Goal: Download file/media

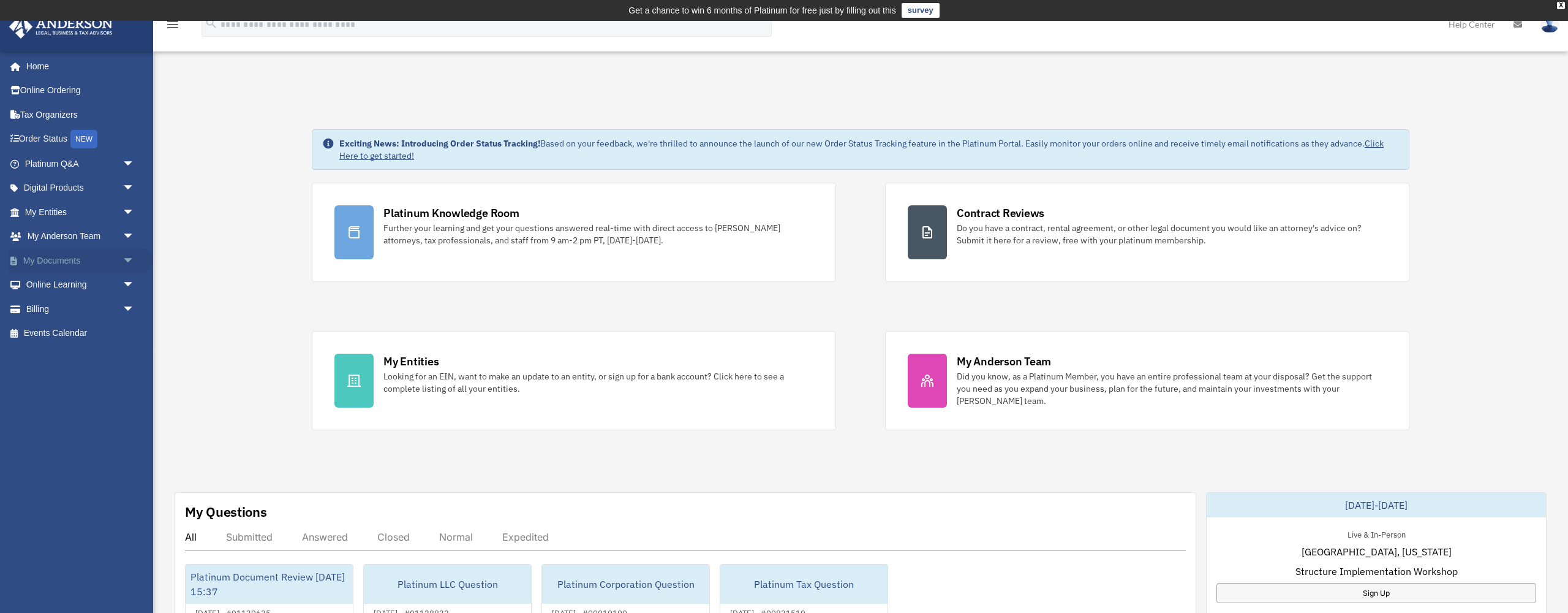
click at [127, 257] on span "arrow_drop_down" at bounding box center [135, 260] width 24 height 25
click at [55, 277] on link "Box" at bounding box center [85, 285] width 136 height 24
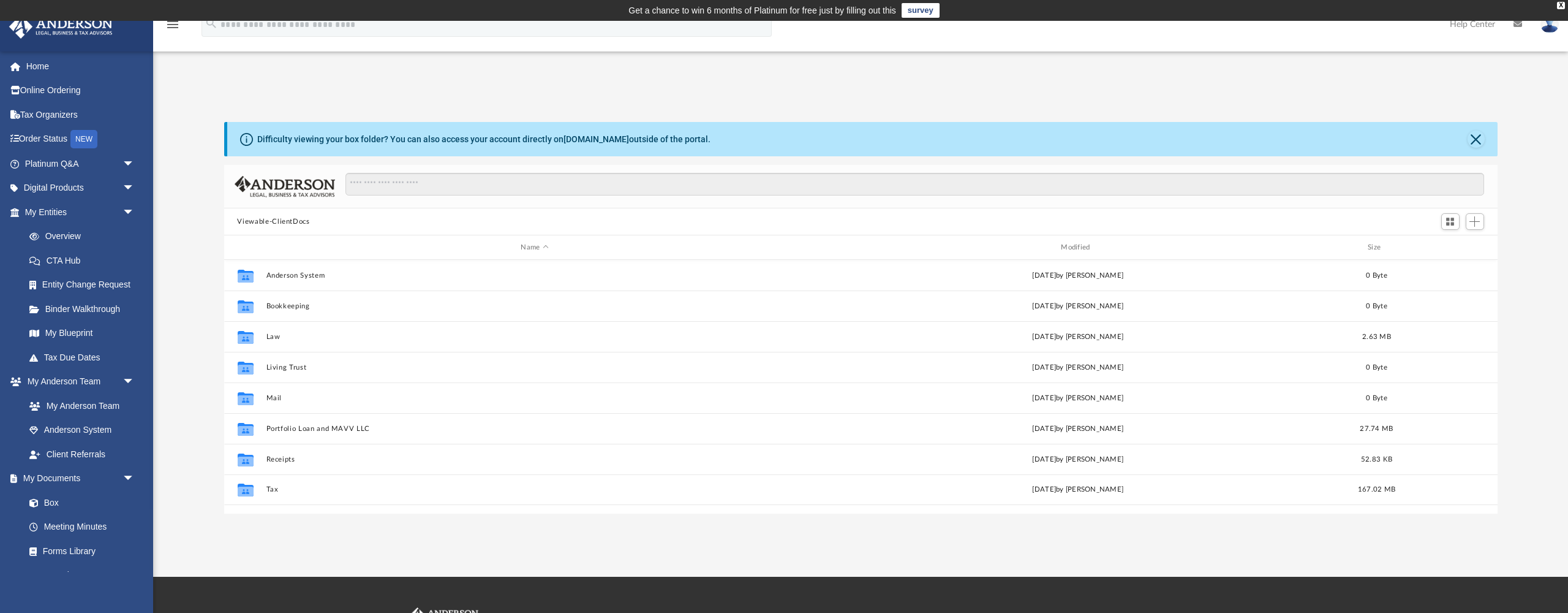
scroll to position [279, 1273]
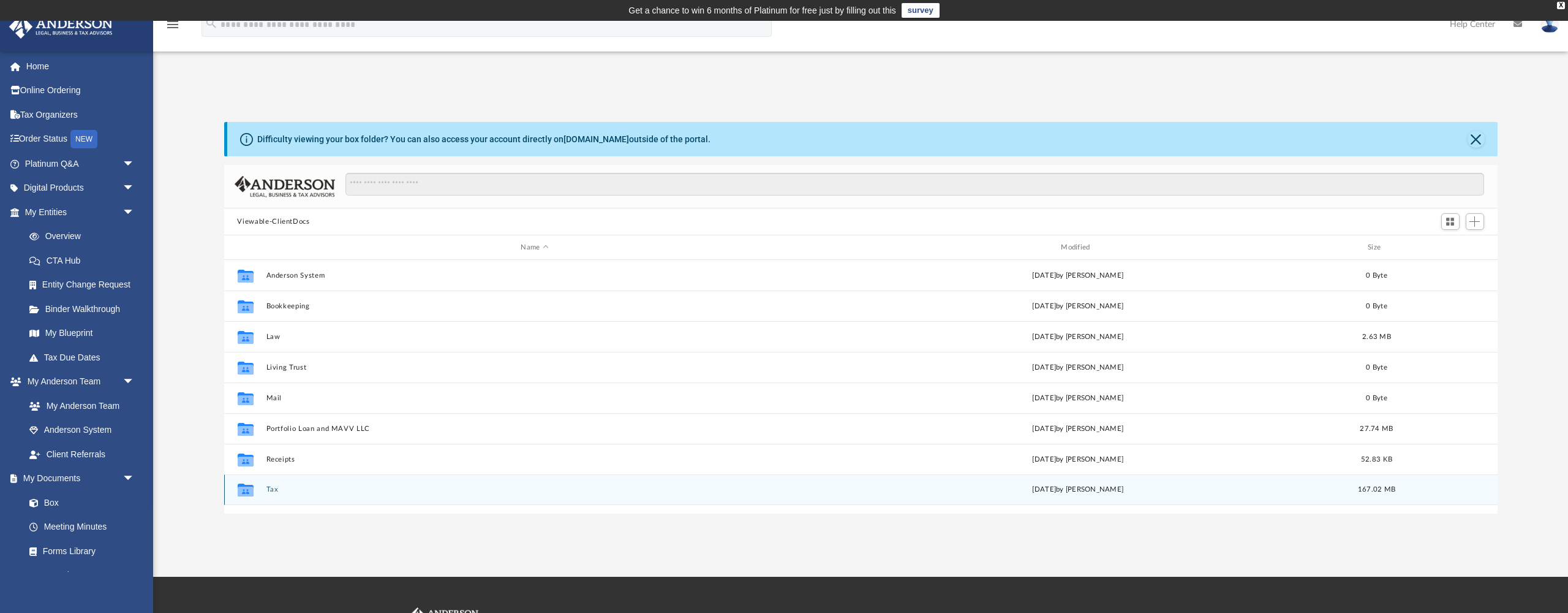
click at [273, 490] on button "Tax" at bounding box center [535, 489] width 538 height 8
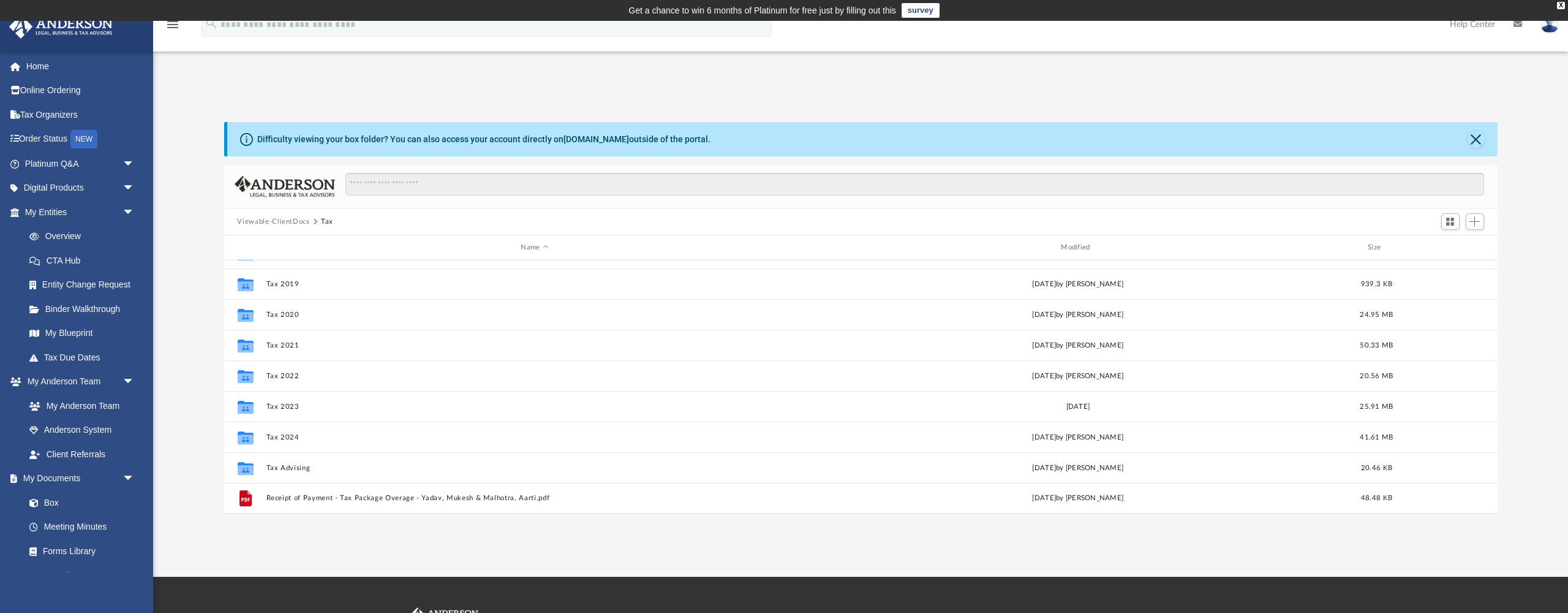
scroll to position [83, 0]
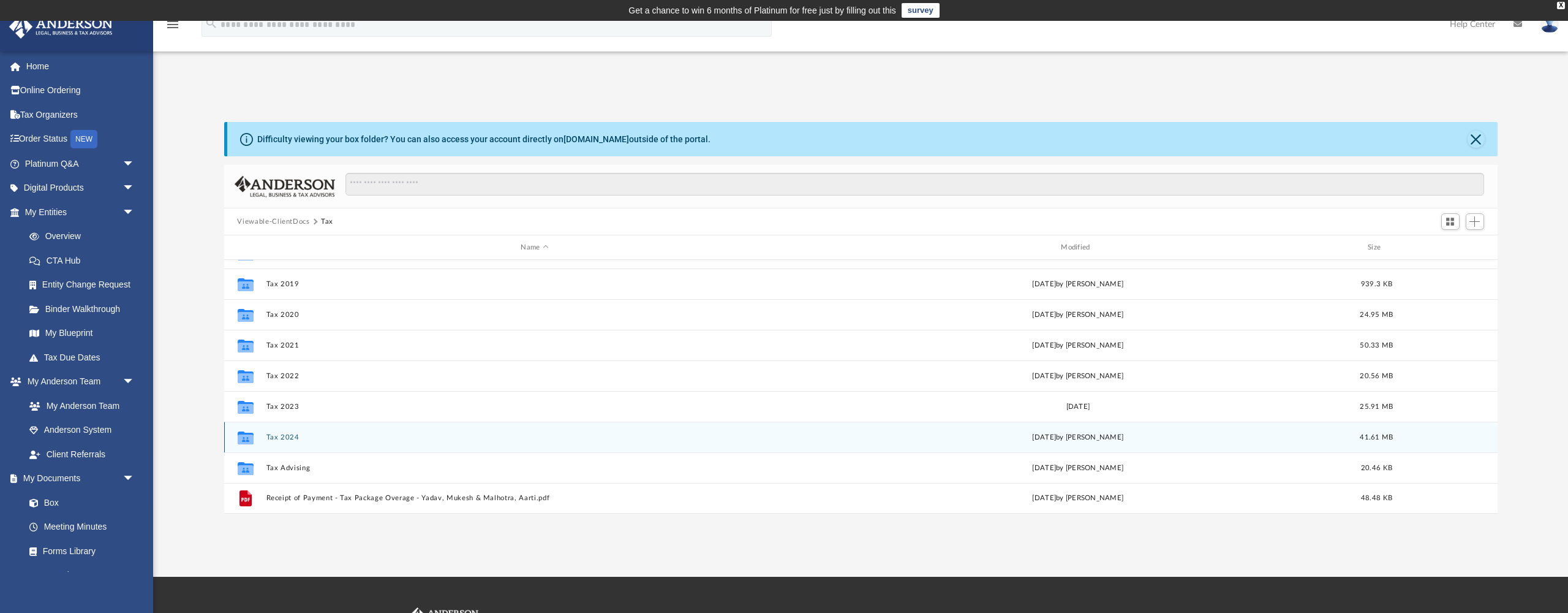
click at [288, 438] on button "Tax 2024" at bounding box center [535, 437] width 538 height 8
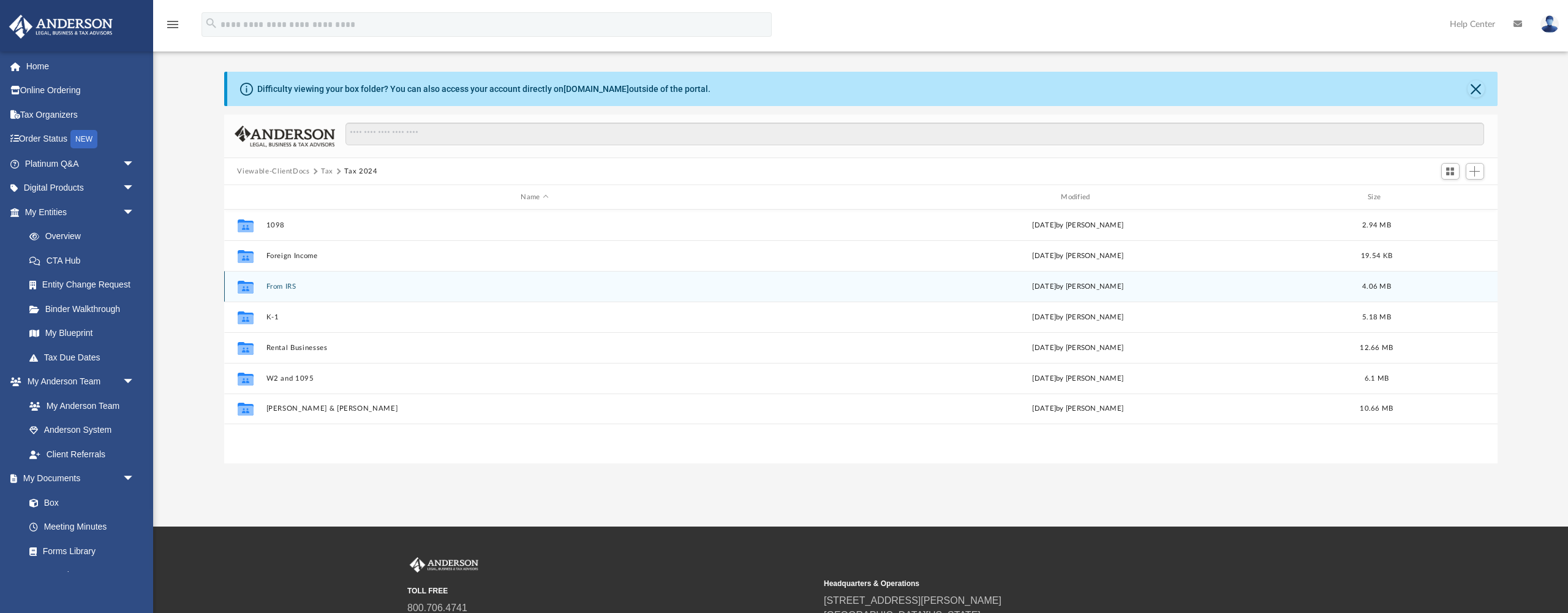
scroll to position [51, 0]
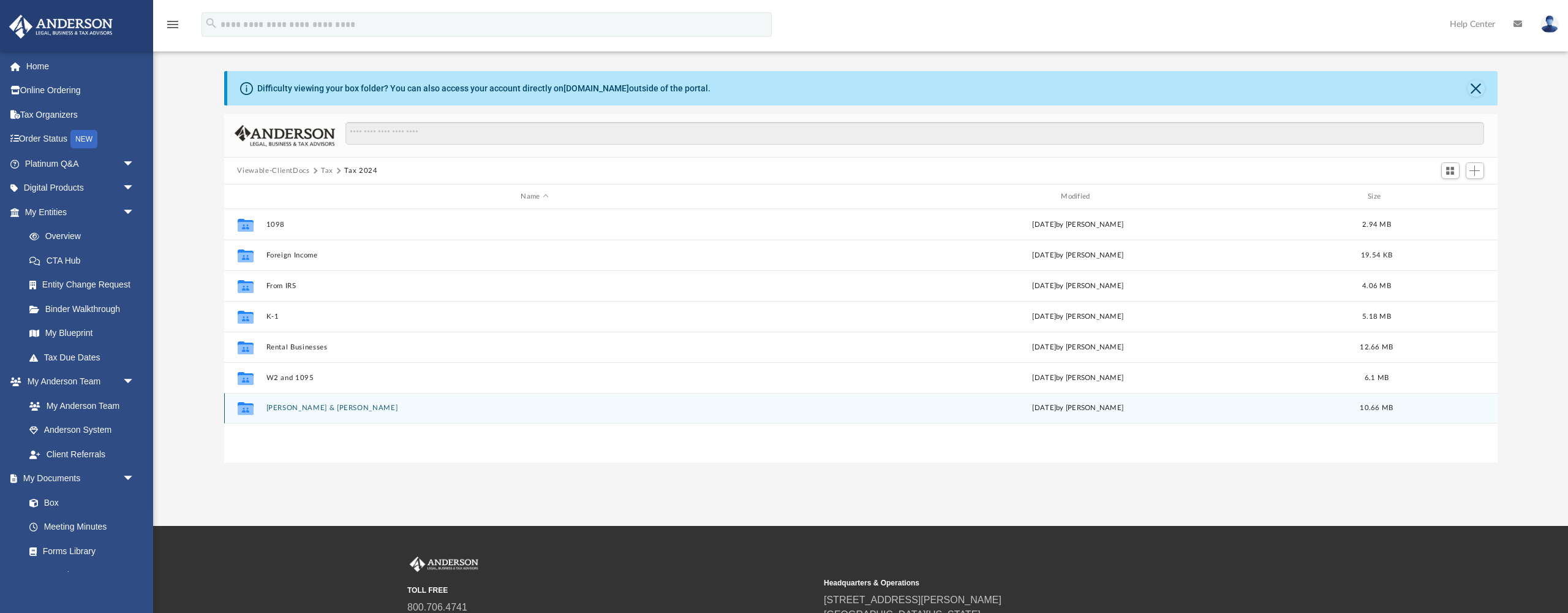
click at [360, 411] on button "[PERSON_NAME] & [PERSON_NAME]" at bounding box center [535, 408] width 538 height 8
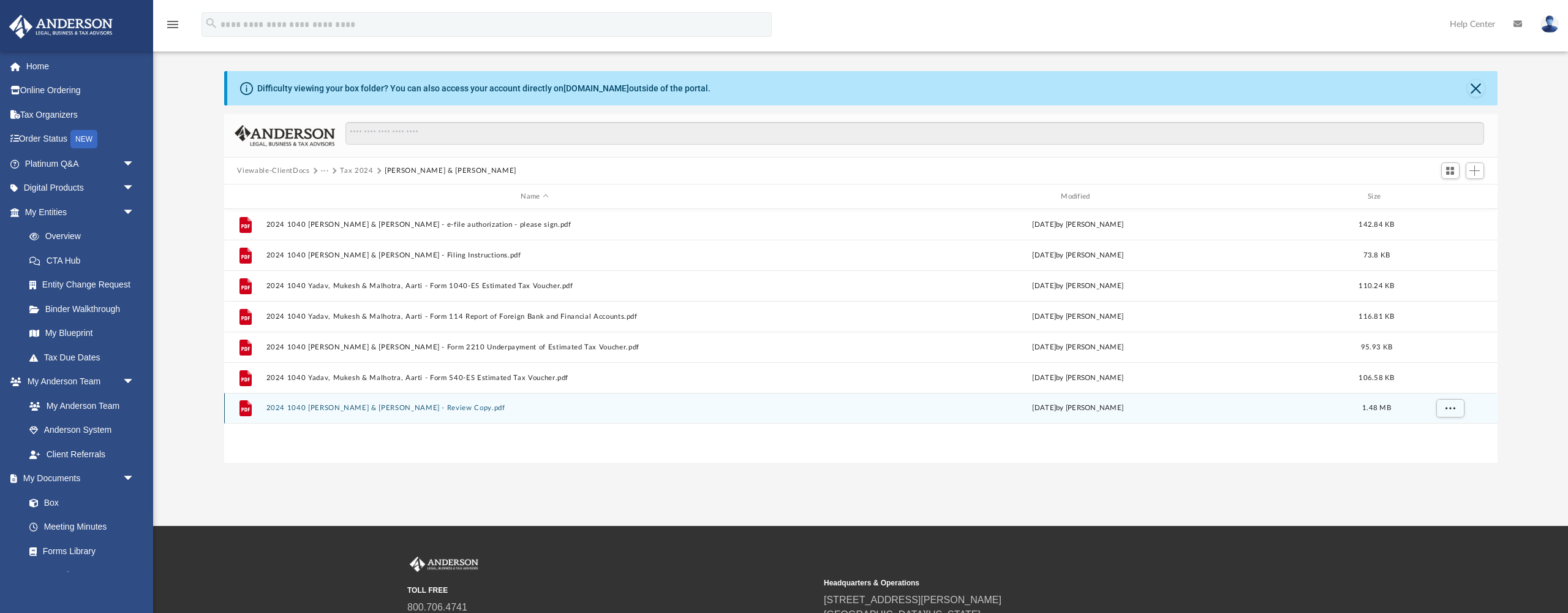
click at [424, 406] on button "2024 1040 [PERSON_NAME] & [PERSON_NAME] - Review Copy.pdf" at bounding box center [535, 408] width 538 height 8
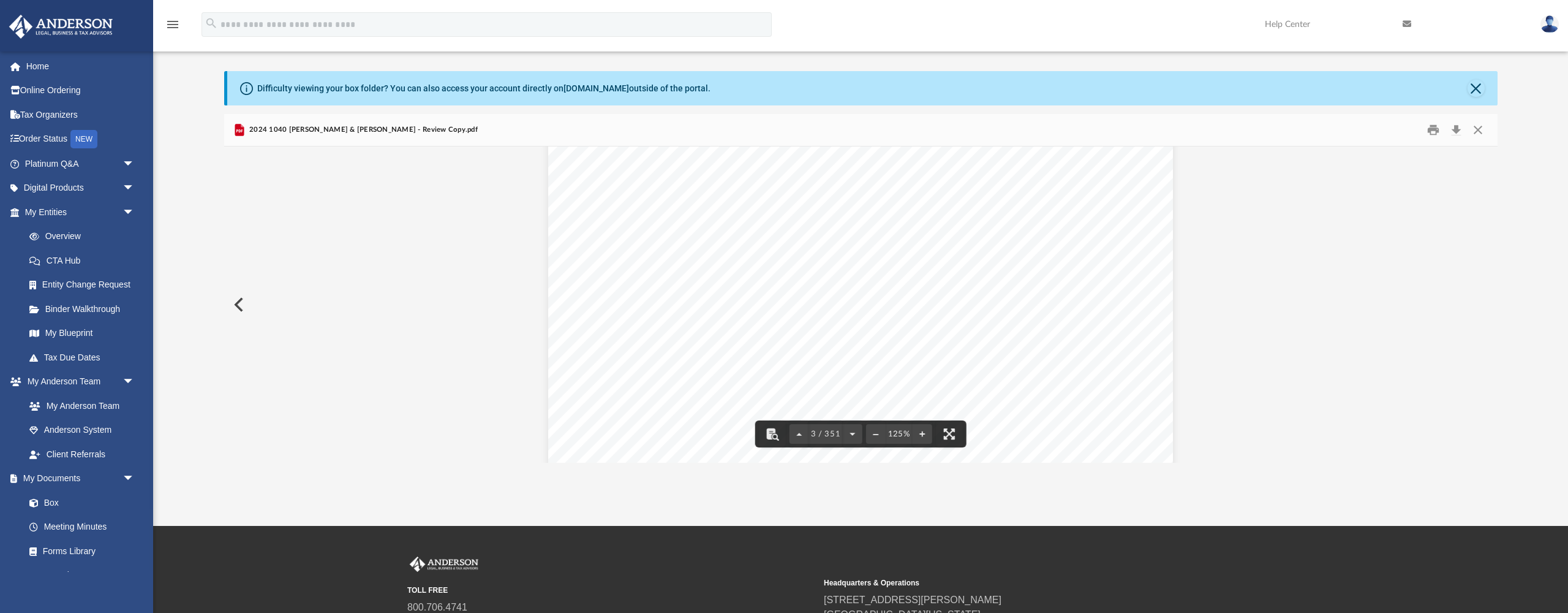
scroll to position [1873, 0]
click at [613, 249] on span "8582" at bounding box center [599, 250] width 29 height 10
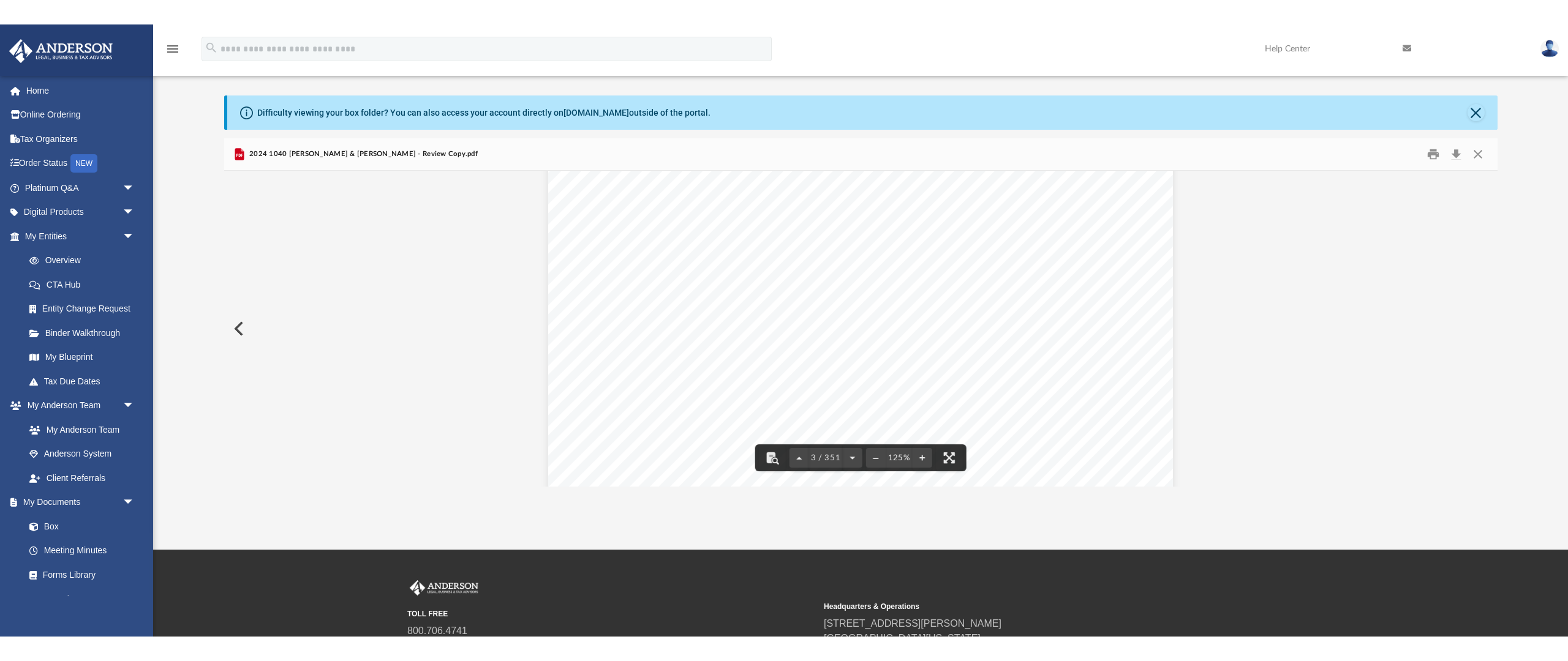
scroll to position [2201, 0]
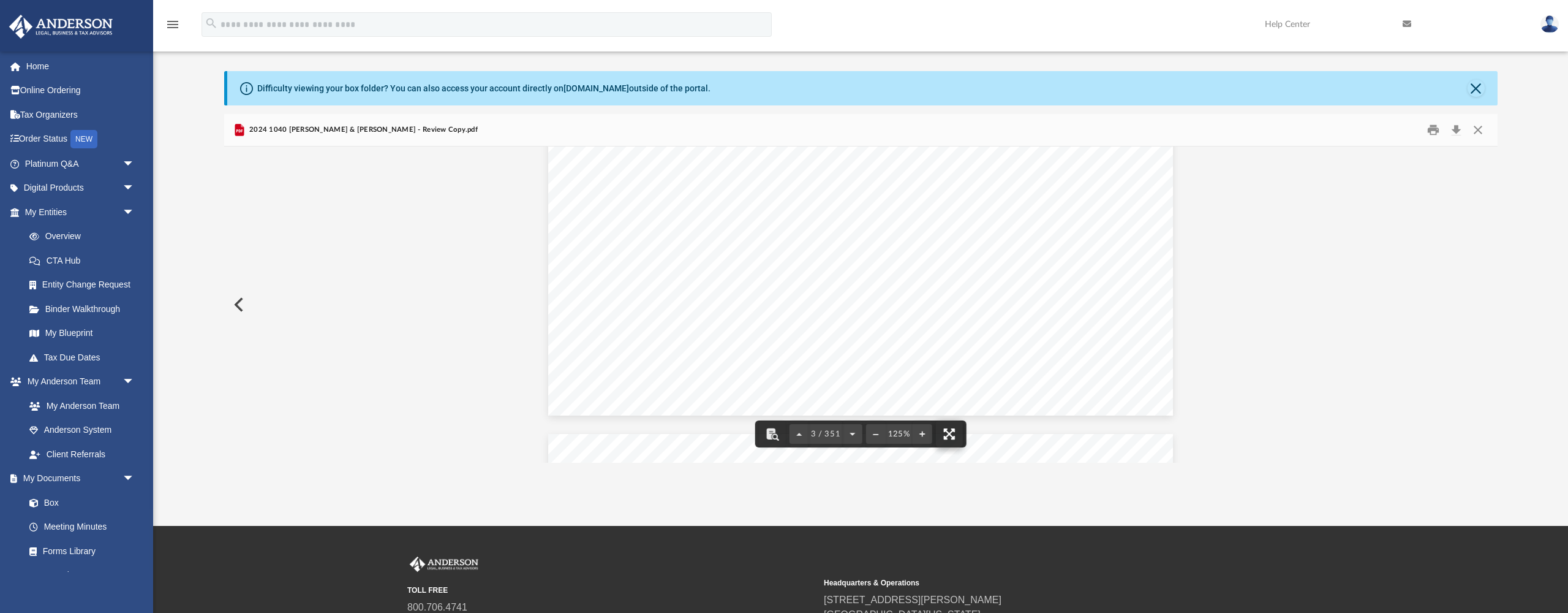
click at [949, 436] on button "File preview" at bounding box center [949, 434] width 27 height 27
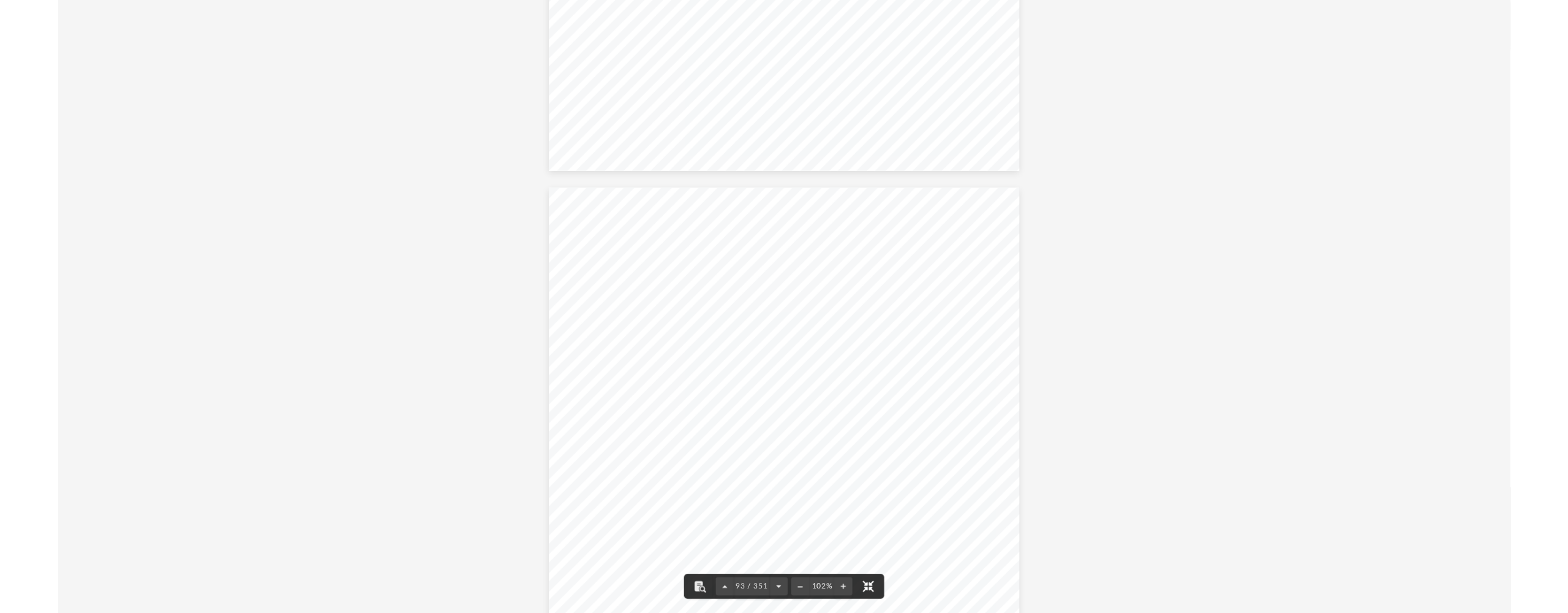
scroll to position [57848, 0]
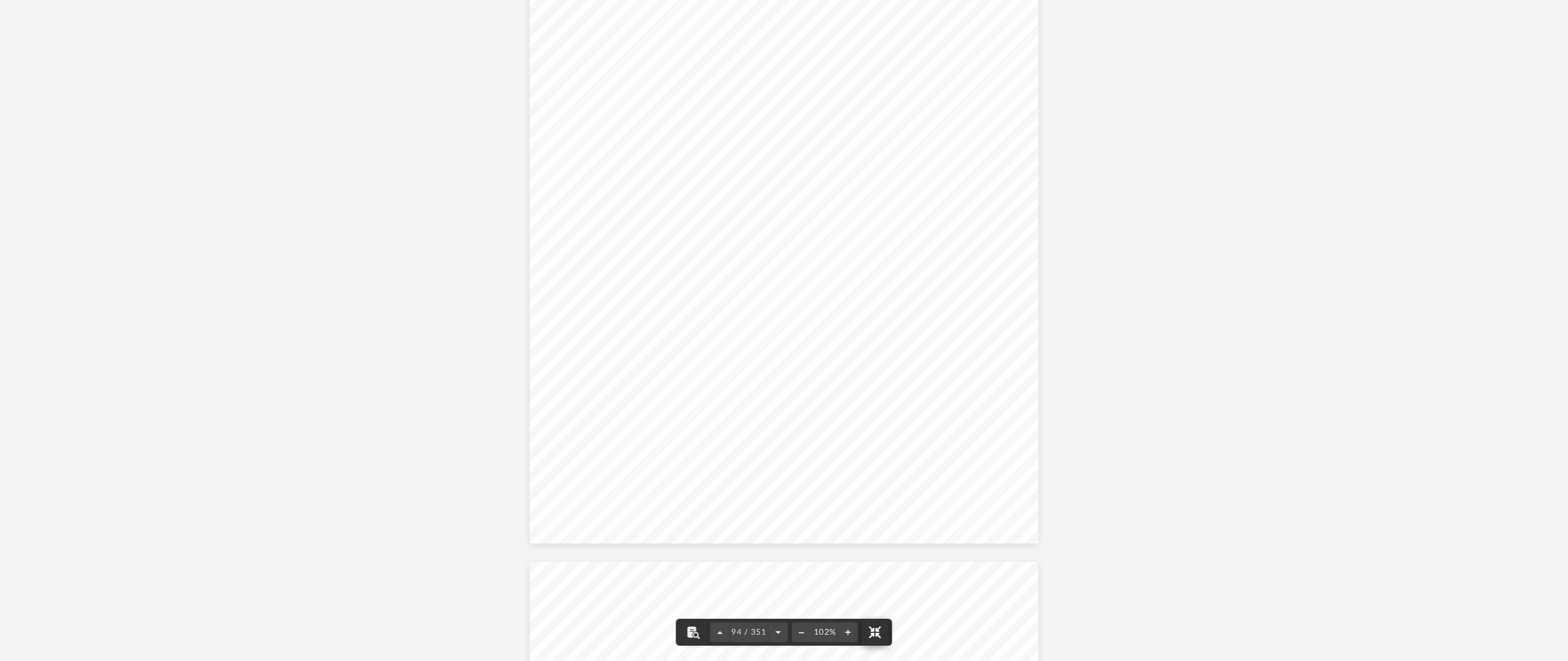
click at [877, 612] on button "File preview" at bounding box center [875, 632] width 27 height 27
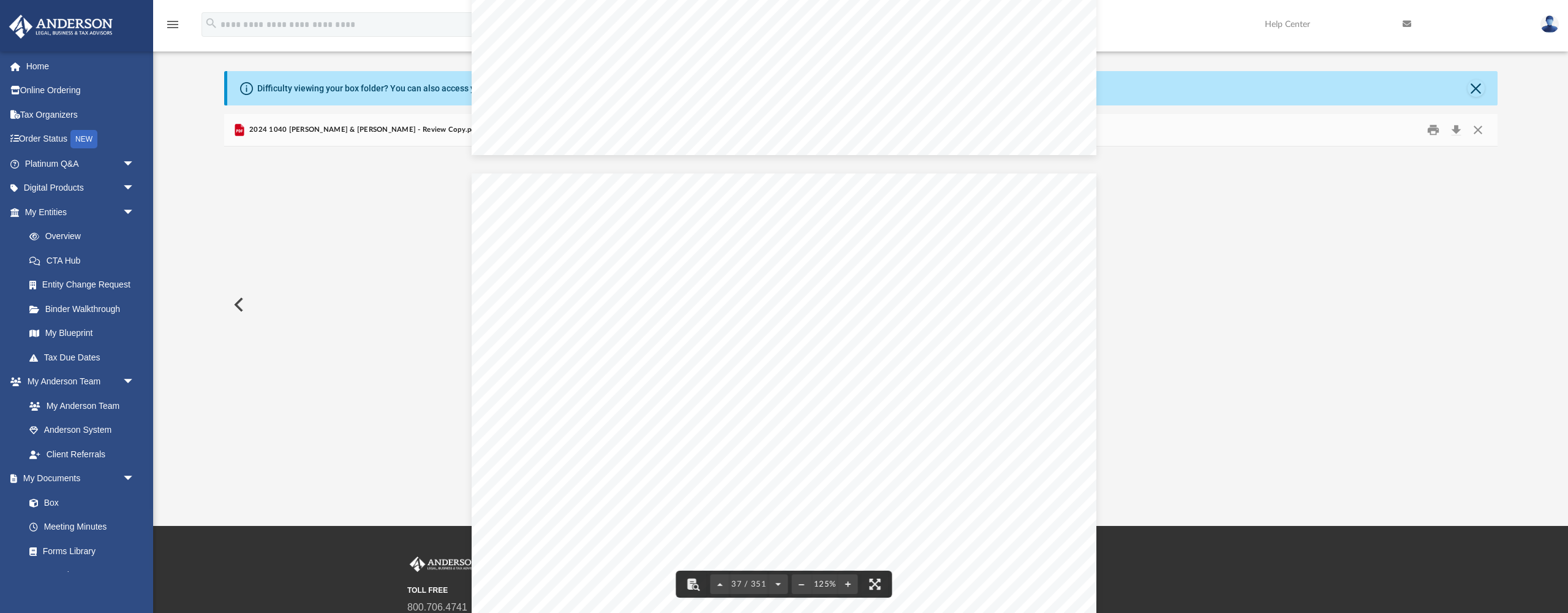
scroll to position [30192, 0]
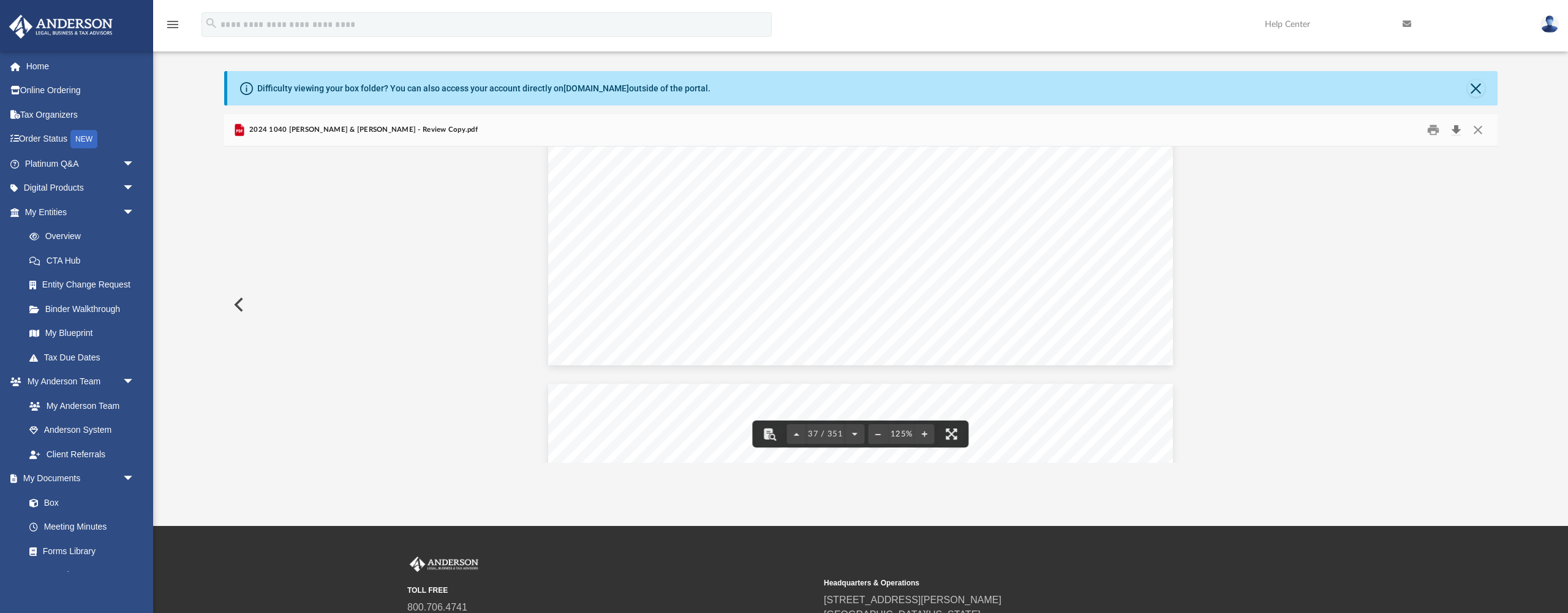
click at [1457, 127] on button "Download" at bounding box center [1456, 130] width 22 height 19
